Goal: Information Seeking & Learning: Check status

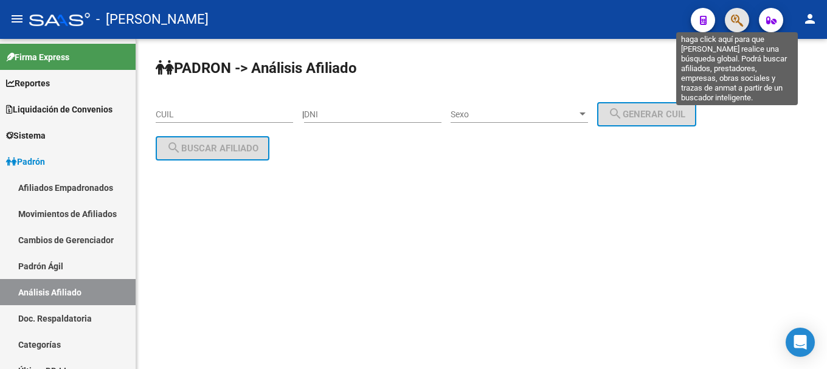
click at [733, 13] on icon "button" at bounding box center [737, 20] width 12 height 14
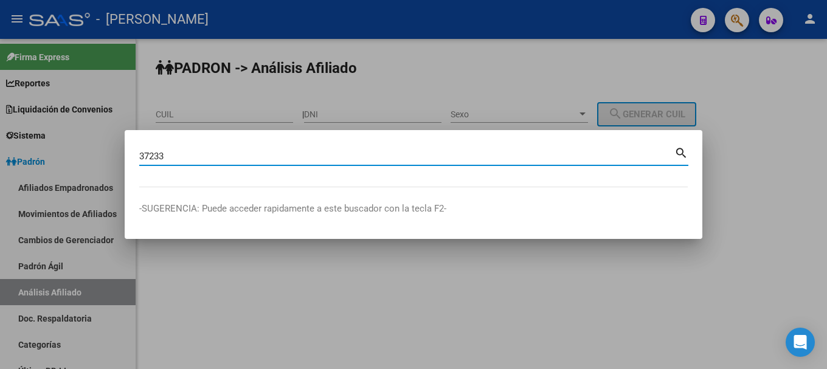
click at [542, 159] on input "37233" at bounding box center [406, 156] width 535 height 11
type input "37233314"
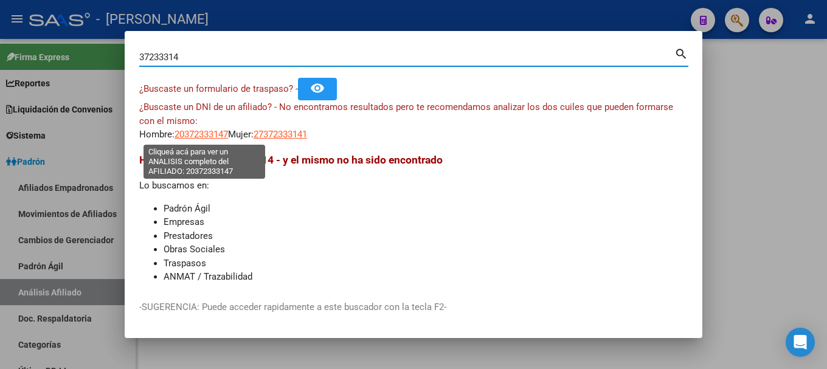
click at [223, 132] on span "20372333147" at bounding box center [202, 134] width 54 height 11
type textarea "20372333147"
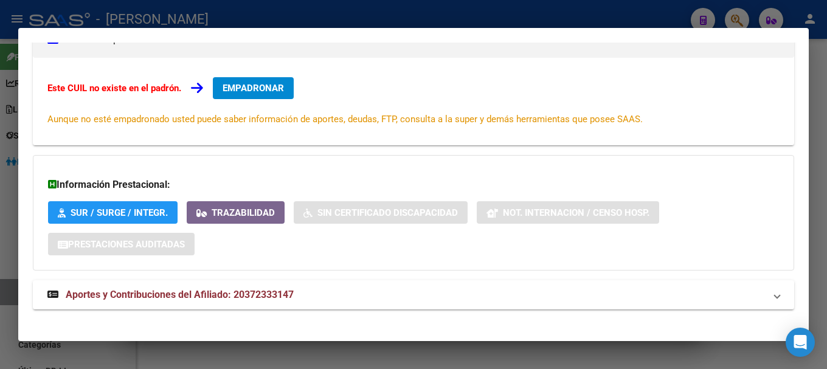
scroll to position [199, 0]
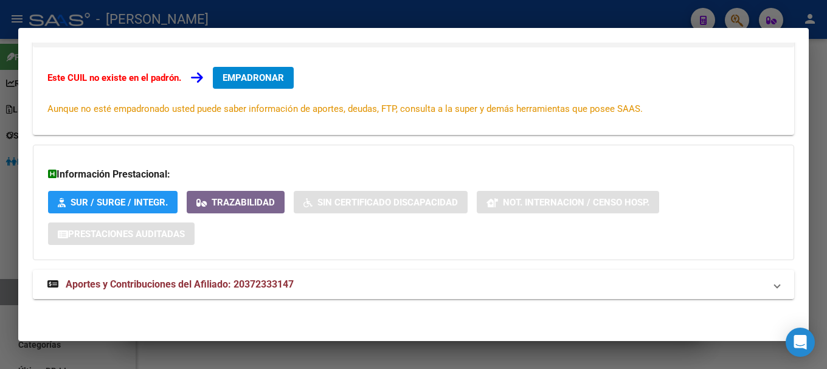
click at [323, 276] on mat-expansion-panel-header "Aportes y Contribuciones del Afiliado: 20372333147" at bounding box center [413, 284] width 761 height 29
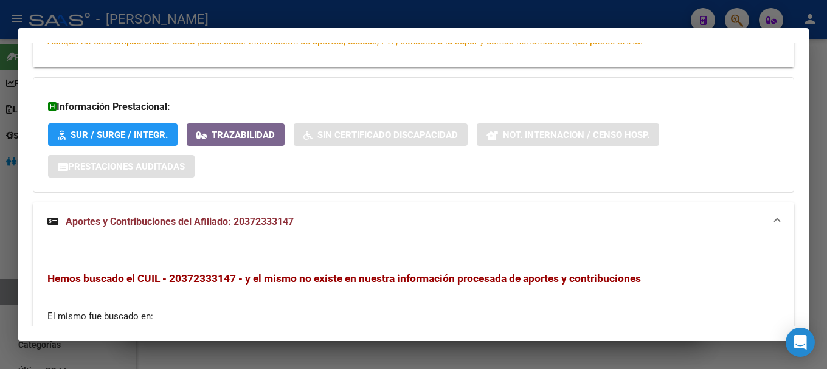
click at [328, 216] on mat-panel-title "Aportes y Contribuciones del Afiliado: 20372333147" at bounding box center [406, 222] width 718 height 15
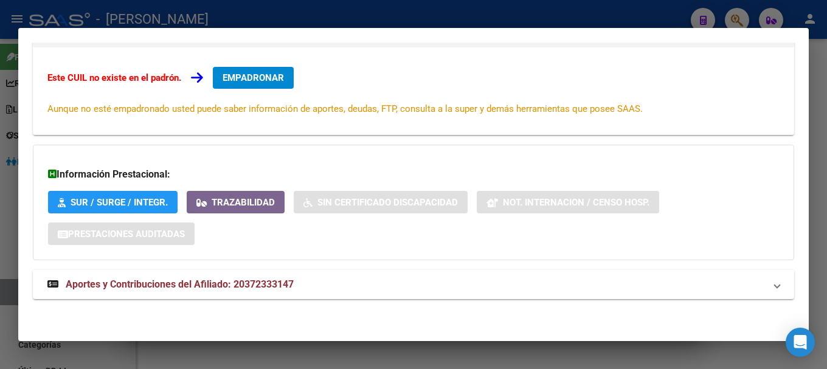
click at [314, 15] on div at bounding box center [413, 184] width 827 height 369
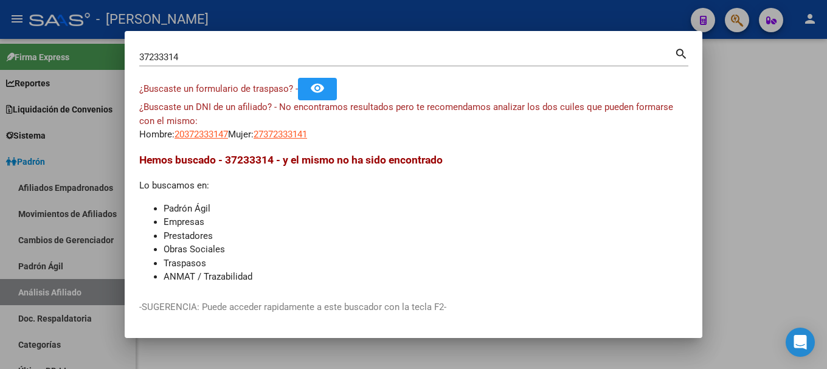
click at [314, 15] on div at bounding box center [413, 184] width 827 height 369
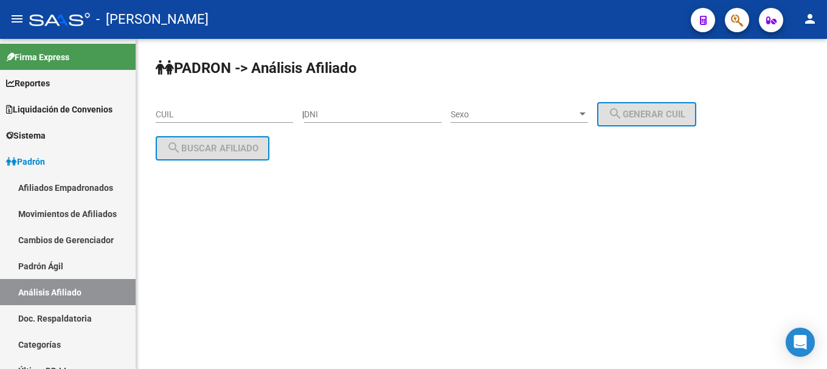
click at [734, 29] on span "button" at bounding box center [737, 20] width 12 height 25
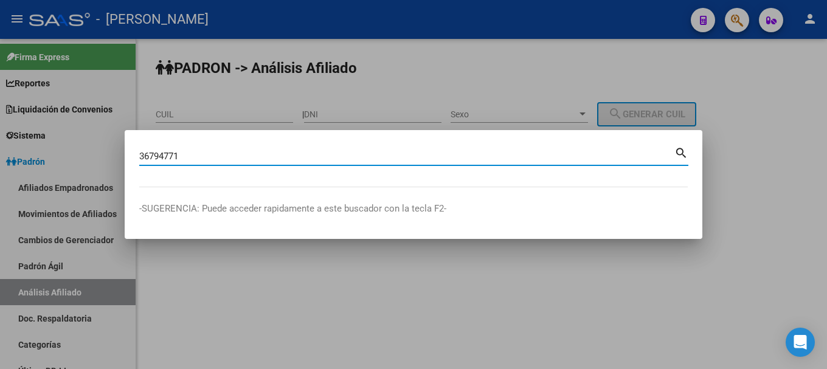
type input "36794771"
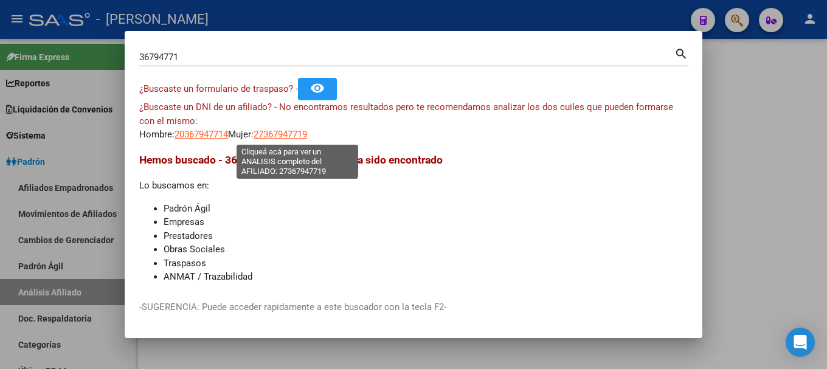
click at [296, 134] on span "27367947719" at bounding box center [281, 134] width 54 height 11
type textarea "27367947719"
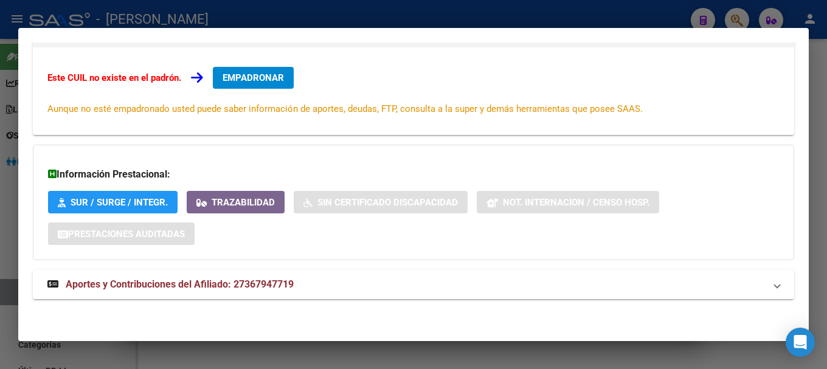
click at [291, 271] on mat-expansion-panel-header "Aportes y Contribuciones del Afiliado: 27367947719" at bounding box center [413, 284] width 761 height 29
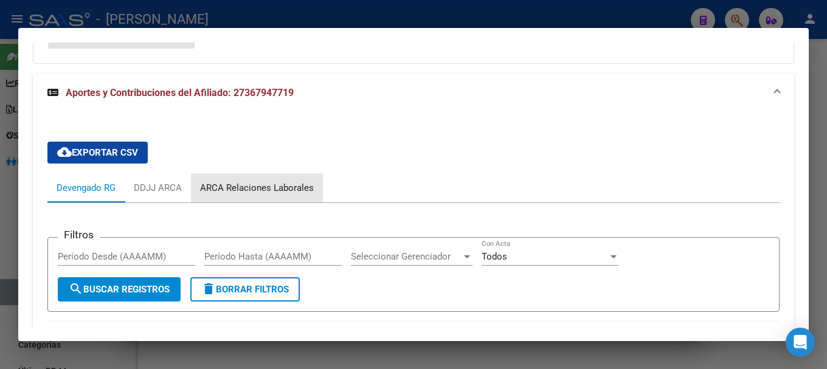
click at [267, 175] on div "ARCA Relaciones Laborales" at bounding box center [257, 187] width 132 height 29
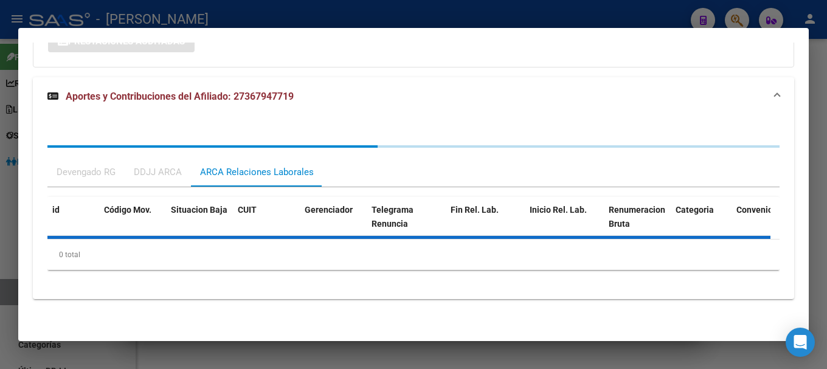
scroll to position [396, 0]
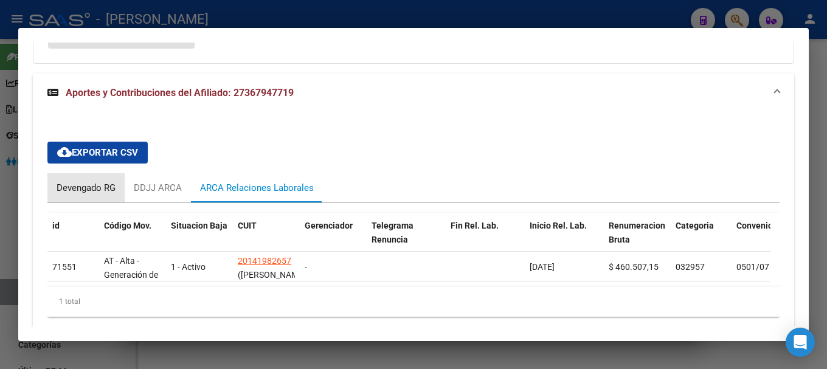
click at [108, 190] on div "Devengado RG" at bounding box center [86, 187] width 59 height 13
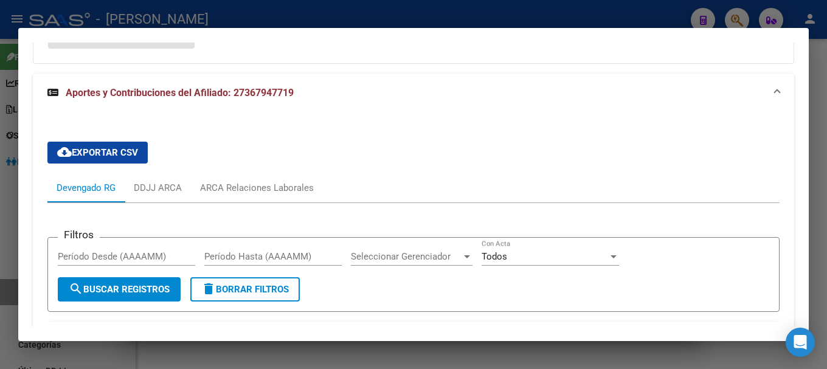
click at [320, 116] on div "cloud_download Exportar CSV Devengado RG DDJJ ARCA ARCA Relaciones Laborales Fi…" at bounding box center [413, 292] width 761 height 359
click at [324, 87] on mat-panel-title "Aportes y Contribuciones del Afiliado: 27367947719" at bounding box center [406, 93] width 718 height 15
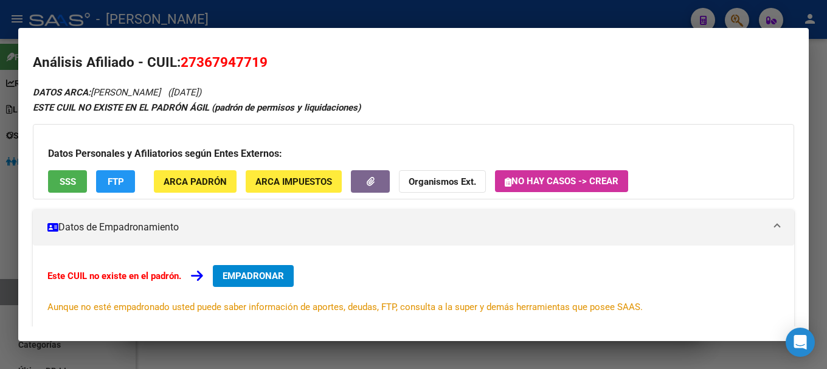
scroll to position [0, 0]
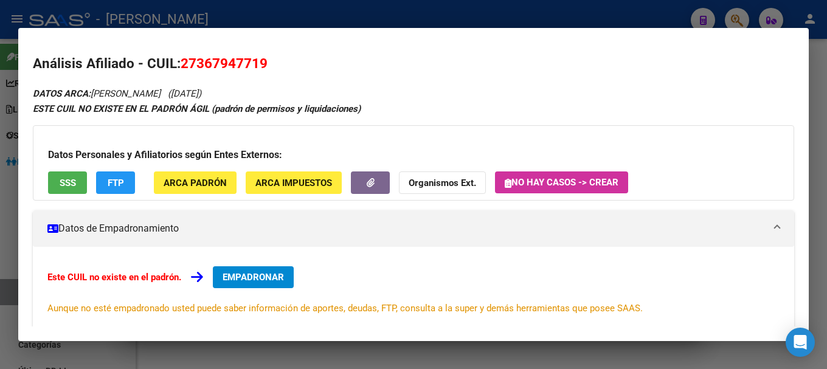
click at [281, 19] on div at bounding box center [413, 184] width 827 height 369
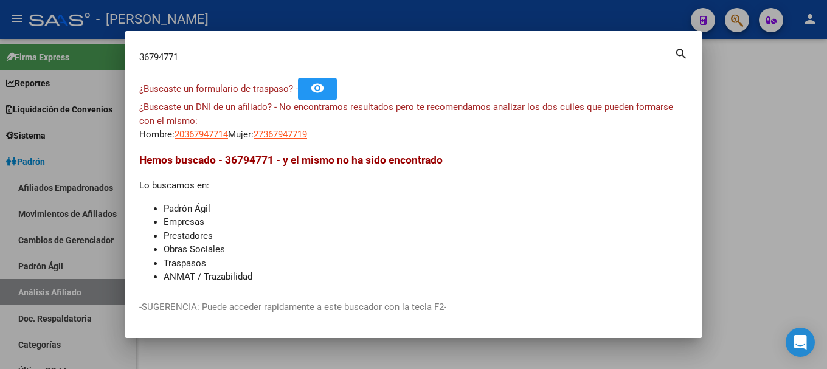
click at [281, 19] on div at bounding box center [413, 184] width 827 height 369
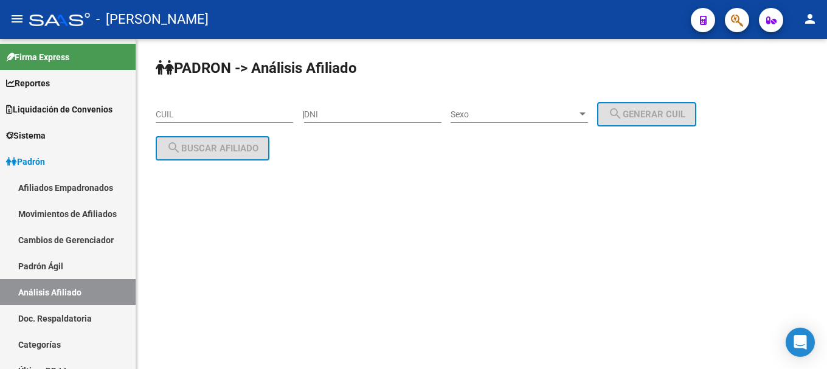
click at [718, 20] on div at bounding box center [732, 19] width 34 height 25
click at [728, 20] on button "button" at bounding box center [737, 20] width 24 height 24
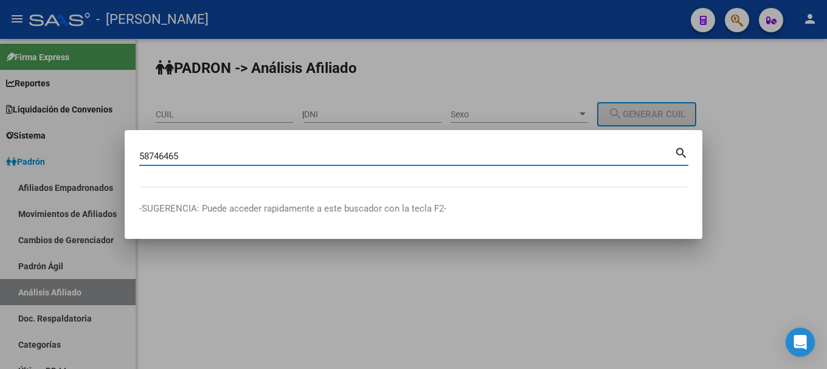
type input "58746465"
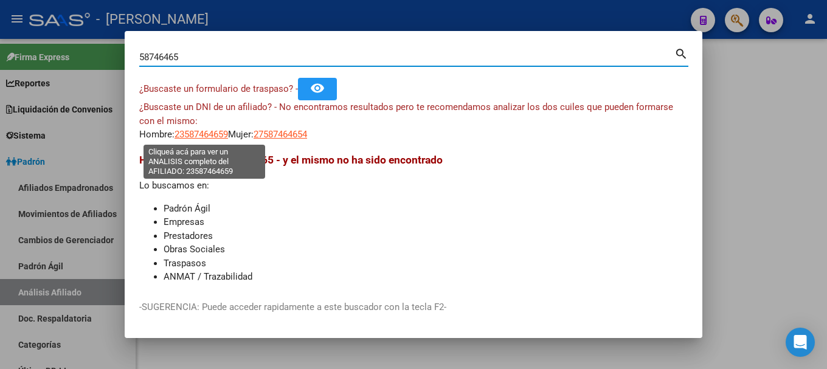
click at [213, 133] on span "23587464659" at bounding box center [202, 134] width 54 height 11
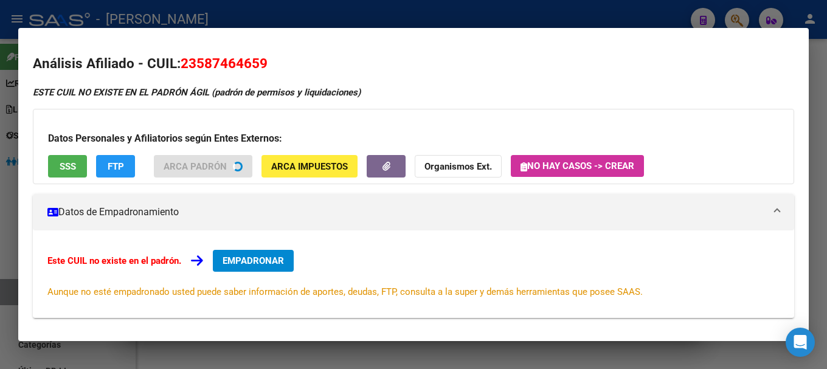
drag, startPoint x: 345, startPoint y: 15, endPoint x: 293, endPoint y: 72, distance: 77.5
click at [345, 15] on div at bounding box center [413, 184] width 827 height 369
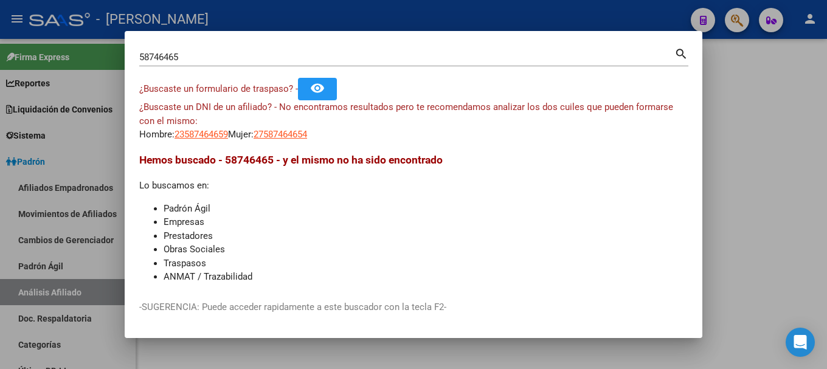
click at [300, 135] on span "27587464654" at bounding box center [281, 134] width 54 height 11
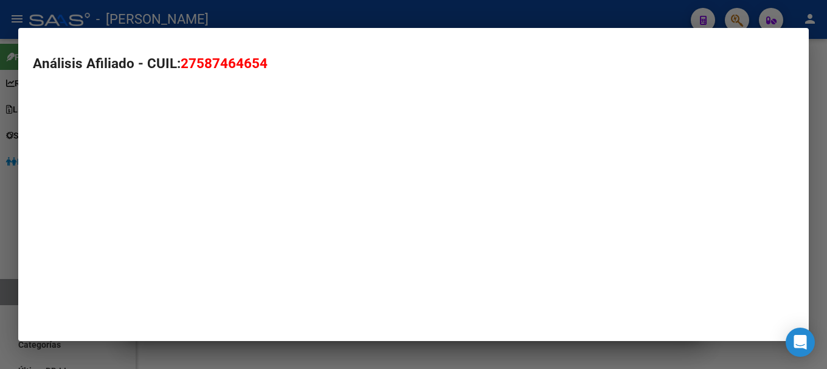
type textarea "27587464654"
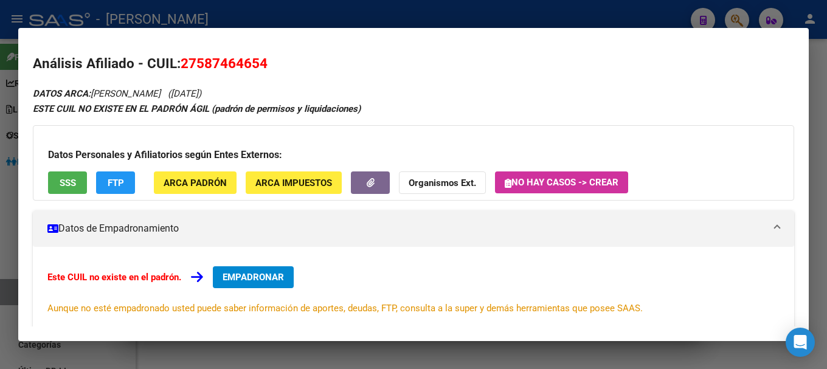
drag, startPoint x: 219, startPoint y: 63, endPoint x: 248, endPoint y: 63, distance: 29.2
click at [248, 63] on span "27587464654" at bounding box center [224, 63] width 87 height 16
drag, startPoint x: 200, startPoint y: 63, endPoint x: 261, endPoint y: 61, distance: 61.4
click at [261, 61] on span "27587464654" at bounding box center [224, 63] width 87 height 16
copy span "58746465"
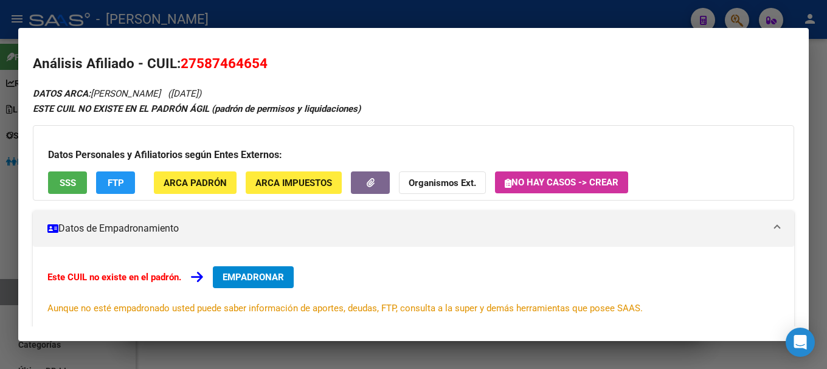
click at [348, 18] on div at bounding box center [413, 184] width 827 height 369
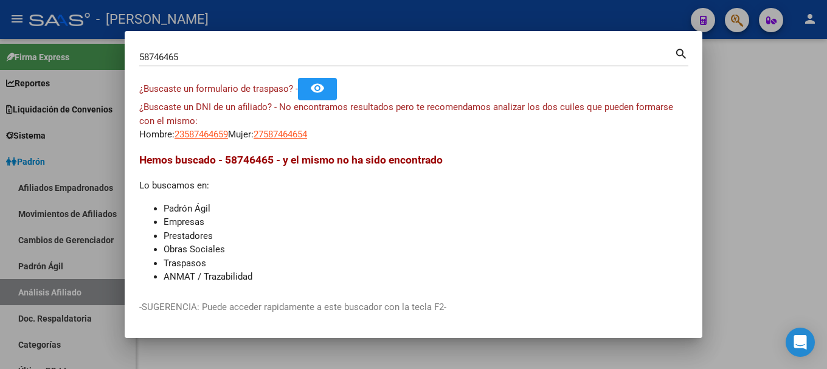
click at [397, 27] on div at bounding box center [413, 184] width 827 height 369
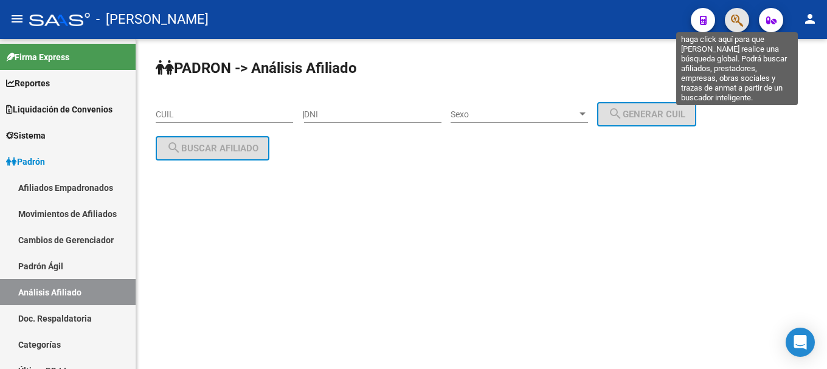
click at [738, 23] on icon "button" at bounding box center [737, 20] width 12 height 14
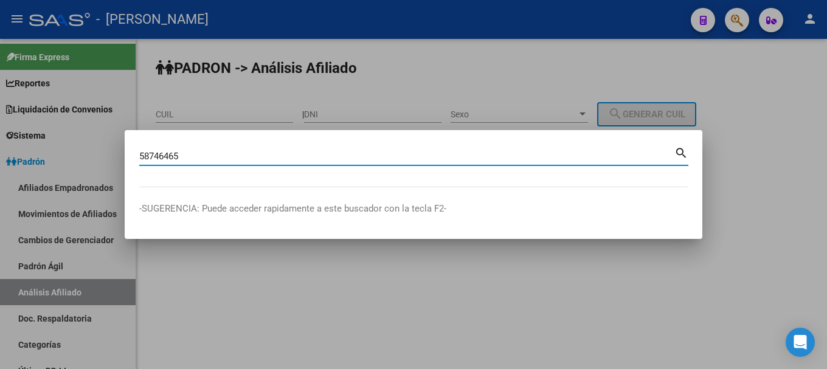
type input "58746465"
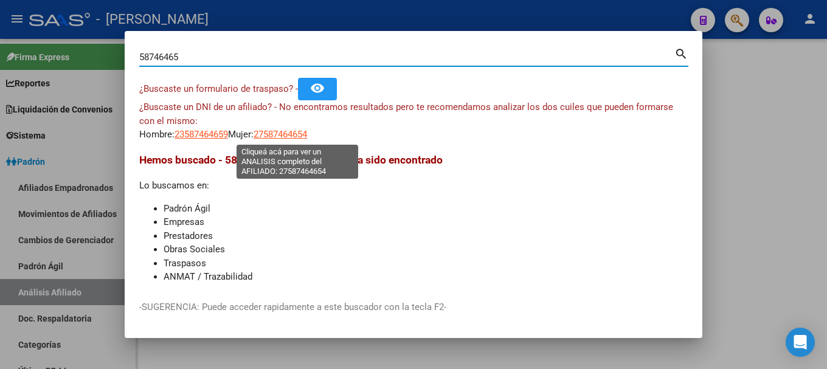
click at [285, 137] on span "27587464654" at bounding box center [281, 134] width 54 height 11
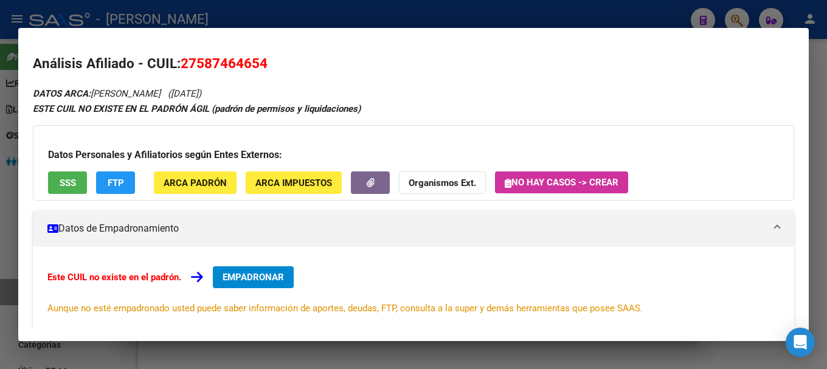
click at [373, 23] on div at bounding box center [413, 184] width 827 height 369
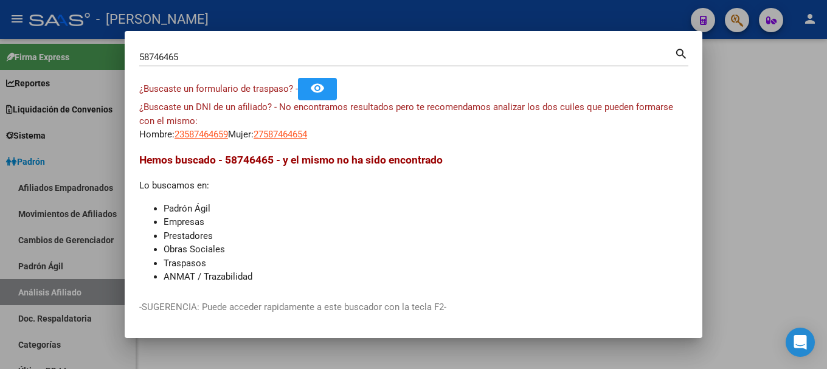
click at [373, 23] on div at bounding box center [413, 184] width 827 height 369
